Goal: Information Seeking & Learning: Find specific fact

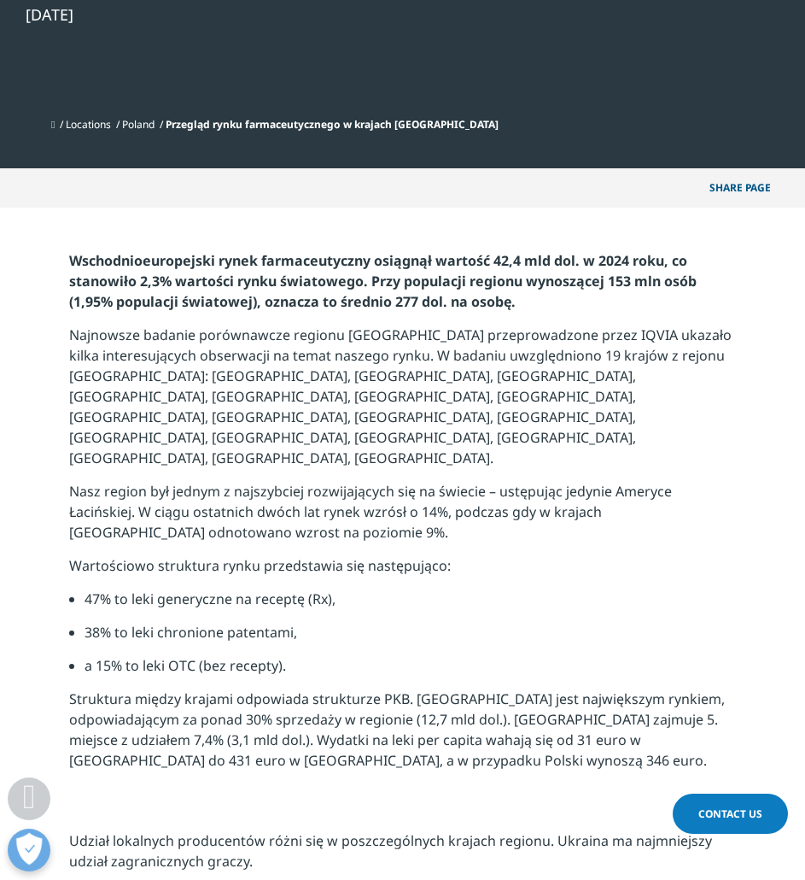
scroll to position [427, 0]
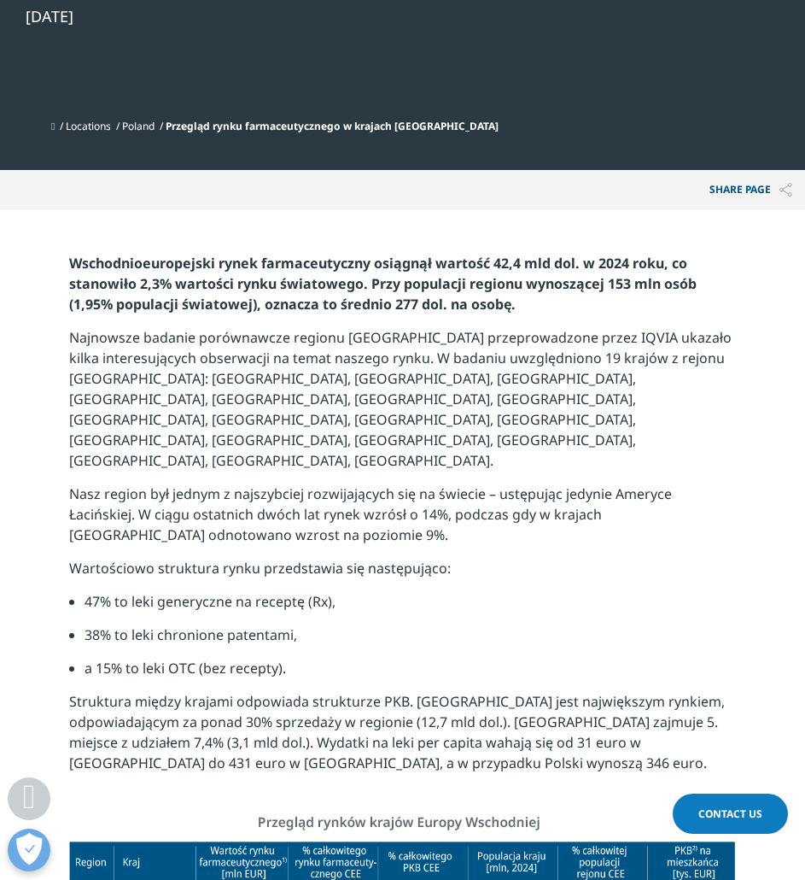
click at [124, 282] on strong "Wschodnioeuropejski rynek farmaceutyczny osiągnął wartość 42,4 mld dol. w 2024 …" at bounding box center [383, 284] width 628 height 60
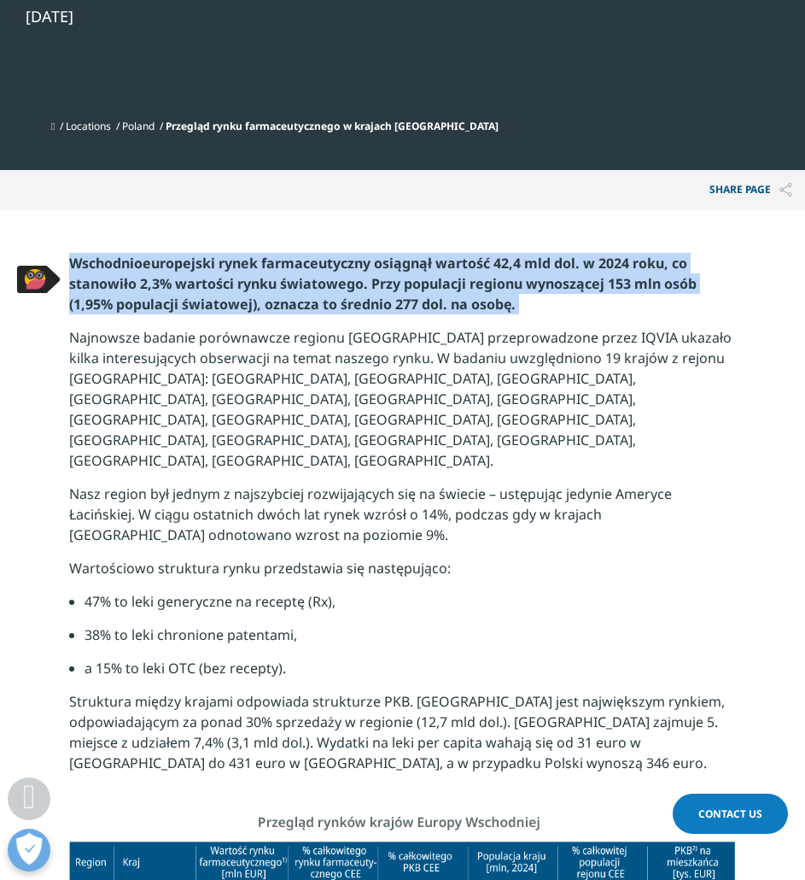
click at [124, 282] on strong "Wschodnioeuropejski rynek farmaceutyczny osiągnął wartość 42,4 mld dol. w 2024 …" at bounding box center [383, 284] width 628 height 60
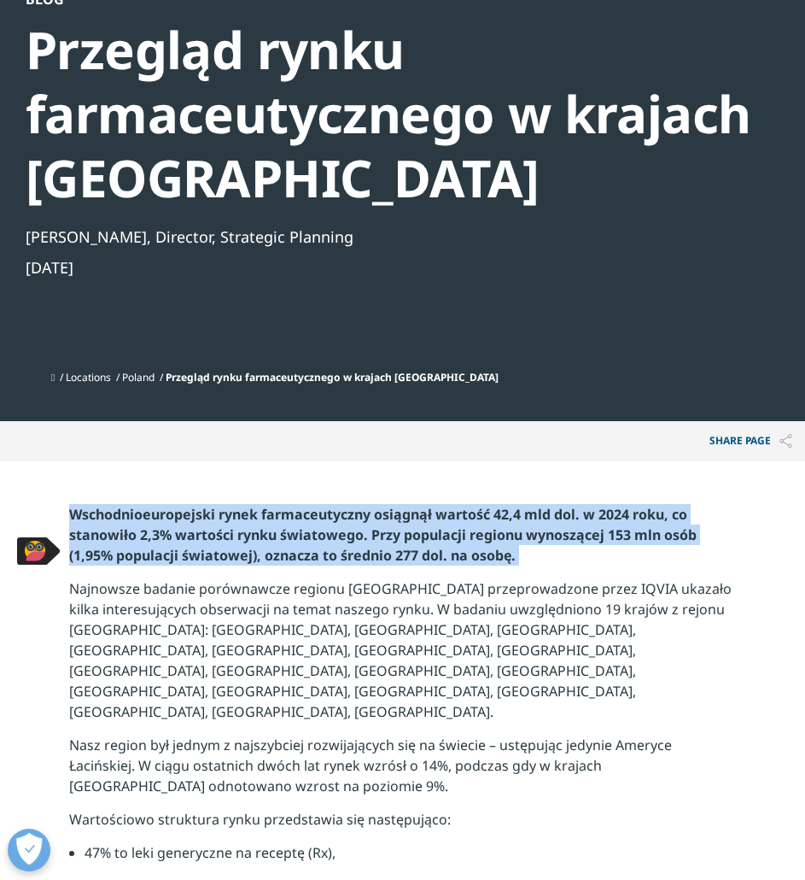
scroll to position [171, 0]
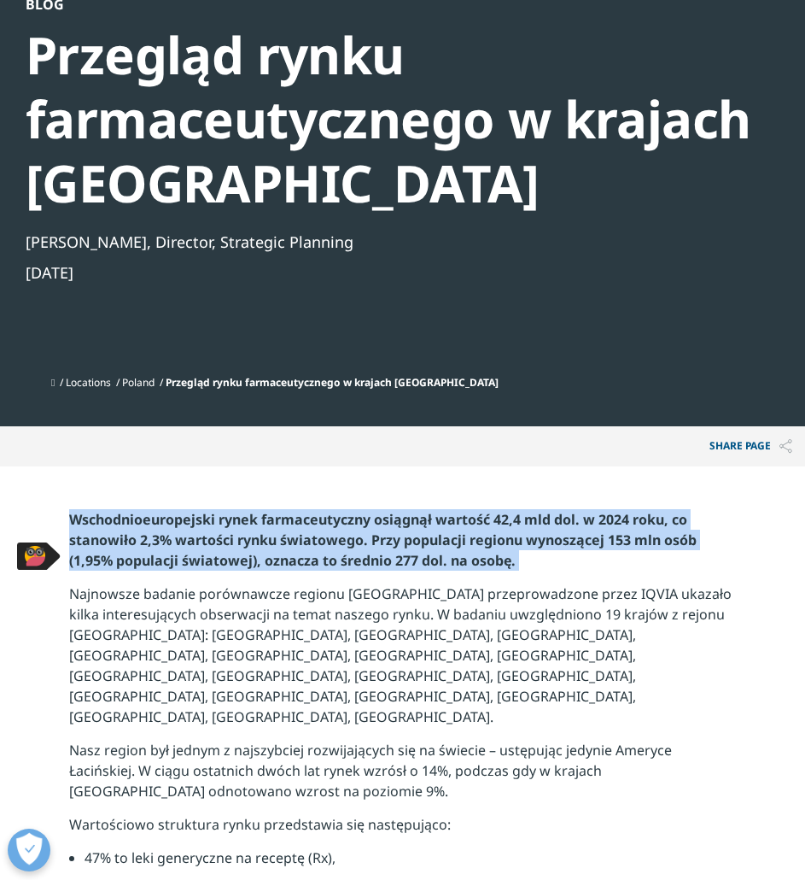
copy div "Wschodnioeuropejski rynek farmaceutyczny osiągnął wartość 42,4 mld dol. w 2024 …"
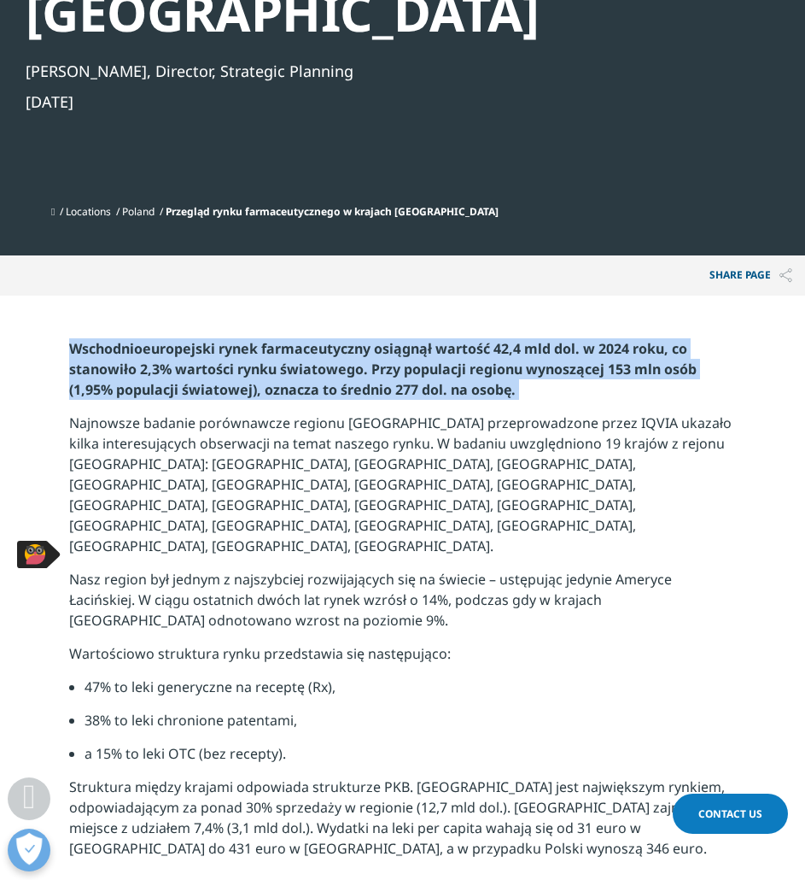
scroll to position [0, 0]
drag, startPoint x: 105, startPoint y: 519, endPoint x: 229, endPoint y: 557, distance: 129.4
click at [229, 569] on p "Nasz region był jednym z najszybciej rozwijających się na świecie – ustępując j…" at bounding box center [402, 606] width 667 height 74
copy p "region był jednym z najszybciej rozwijających się na świecie – ustępując jedyni…"
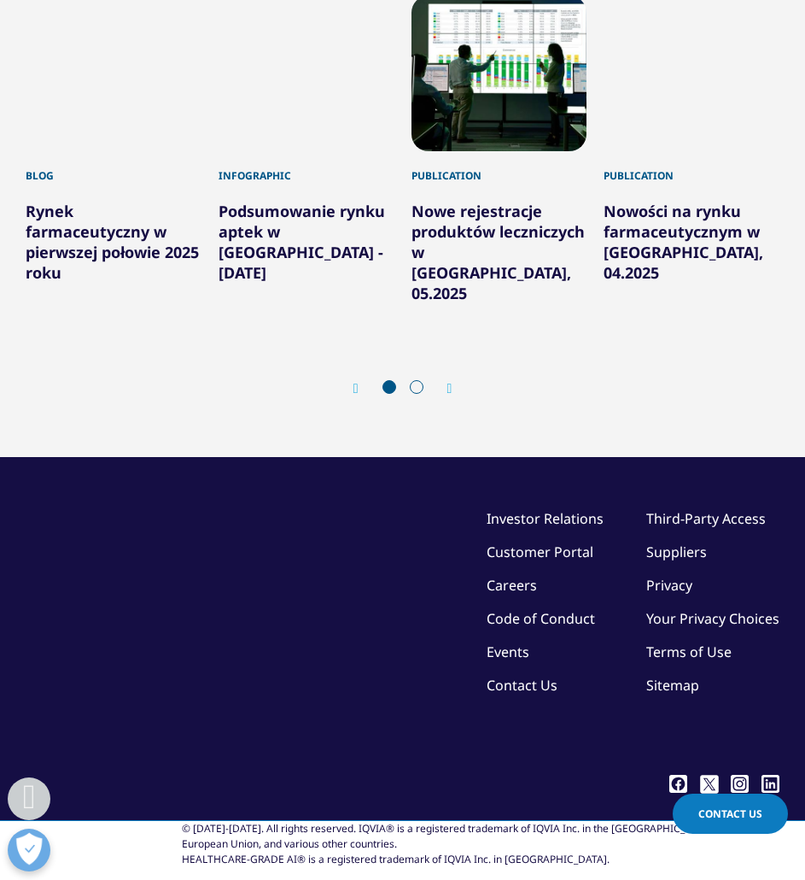
scroll to position [1623, 0]
